Goal: Transaction & Acquisition: Obtain resource

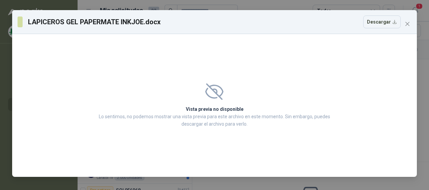
drag, startPoint x: 406, startPoint y: 21, endPoint x: 402, endPoint y: 33, distance: 12.4
click at [405, 23] on icon "close" at bounding box center [407, 23] width 5 height 5
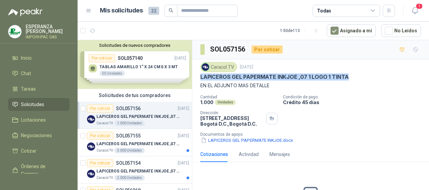
drag, startPoint x: 102, startPoint y: 108, endPoint x: 127, endPoint y: 119, distance: 26.3
click at [102, 109] on div "Por cotizar" at bounding box center [100, 109] width 26 height 8
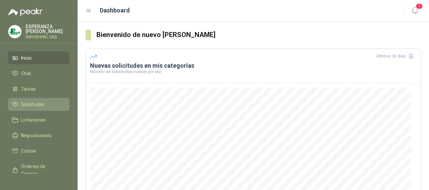
click at [37, 106] on span "Solicitudes" at bounding box center [32, 104] width 23 height 7
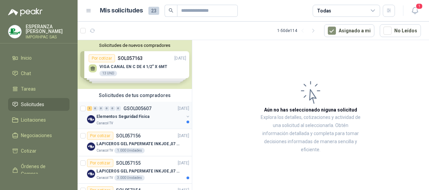
click at [103, 116] on p "Elementos Seguridad Fisica" at bounding box center [123, 117] width 53 height 6
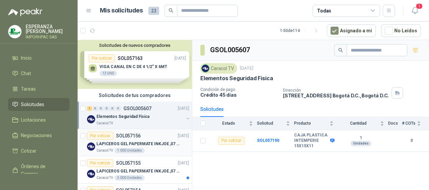
click at [103, 136] on div "Por cotizar" at bounding box center [100, 136] width 26 height 8
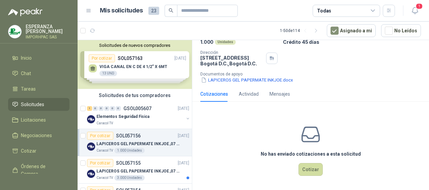
scroll to position [61, 0]
click at [102, 134] on div "Por cotizar" at bounding box center [100, 136] width 26 height 8
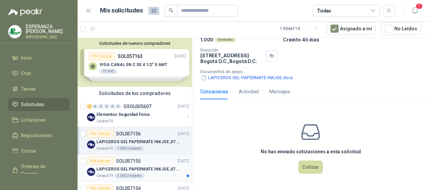
click at [104, 161] on div "Por cotizar" at bounding box center [100, 161] width 26 height 8
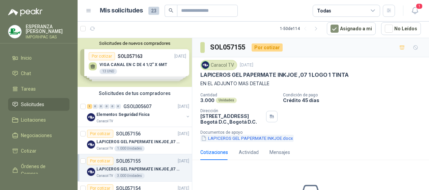
click at [203, 138] on icon "button" at bounding box center [204, 139] width 6 height 6
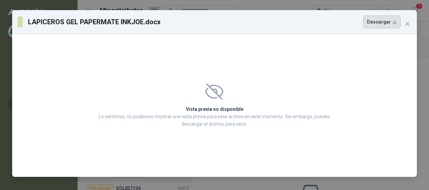
click at [380, 22] on button "Descargar" at bounding box center [382, 22] width 37 height 13
click at [410, 21] on icon "close" at bounding box center [407, 23] width 5 height 5
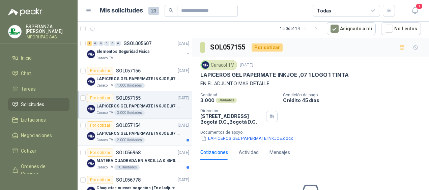
scroll to position [101, 0]
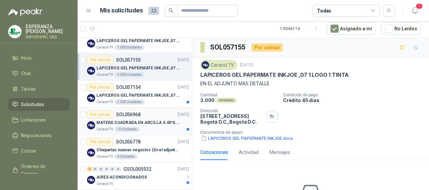
click at [100, 114] on div "Por cotizar" at bounding box center [100, 115] width 26 height 8
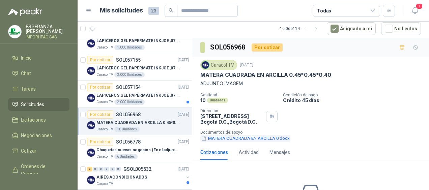
click at [205, 136] on icon "button" at bounding box center [203, 138] width 3 height 5
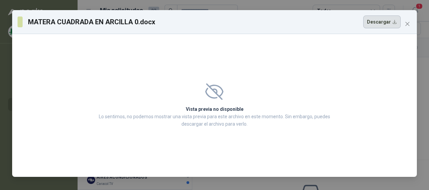
click at [379, 22] on button "Descargar" at bounding box center [382, 22] width 37 height 13
click at [407, 25] on icon "close" at bounding box center [407, 23] width 5 height 5
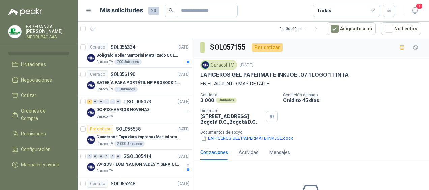
scroll to position [371, 0]
